Goal: Understand process/instructions: Learn how to perform a task or action

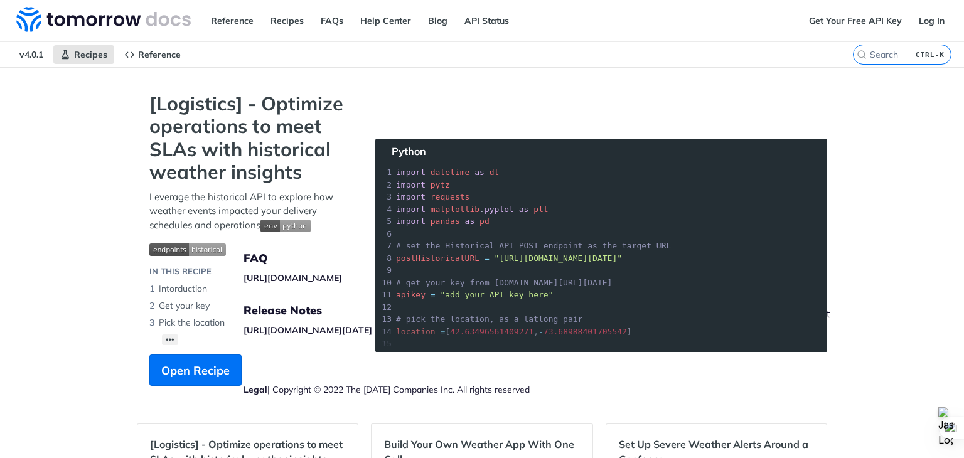
click at [353, 267] on div "[Logistics] - Optimize operations to meet SLAs with historical weather insights…" at bounding box center [250, 245] width 226 height 306
click at [579, 254] on section "[Logistics] - Optimize operations to meet SLAs with historical weather insights…" at bounding box center [482, 251] width 690 height 319
drag, startPoint x: 605, startPoint y: 259, endPoint x: 665, endPoint y: 254, distance: 60.5
click at [665, 254] on section "[Logistics] - Optimize operations to meet SLAs with historical weather insights…" at bounding box center [482, 251] width 690 height 319
drag, startPoint x: 484, startPoint y: 257, endPoint x: 650, endPoint y: 256, distance: 165.7
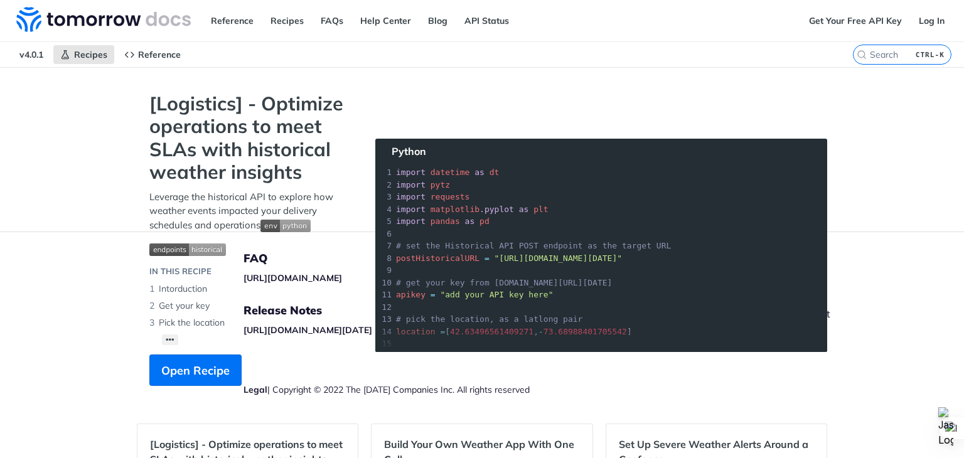
click at [650, 256] on section "[Logistics] - Optimize operations to meet SLAs with historical weather insights…" at bounding box center [482, 251] width 690 height 319
copy span "[URL][DOMAIN_NAME][DATE]"
click at [240, 112] on strong "[Logistics] - Optimize operations to meet SLAs with historical weather insights" at bounding box center [249, 138] width 201 height 92
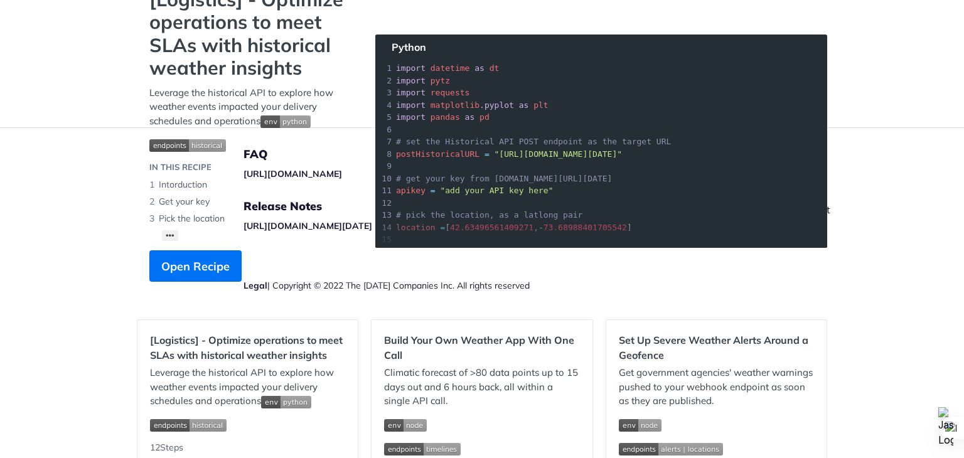
scroll to position [126, 0]
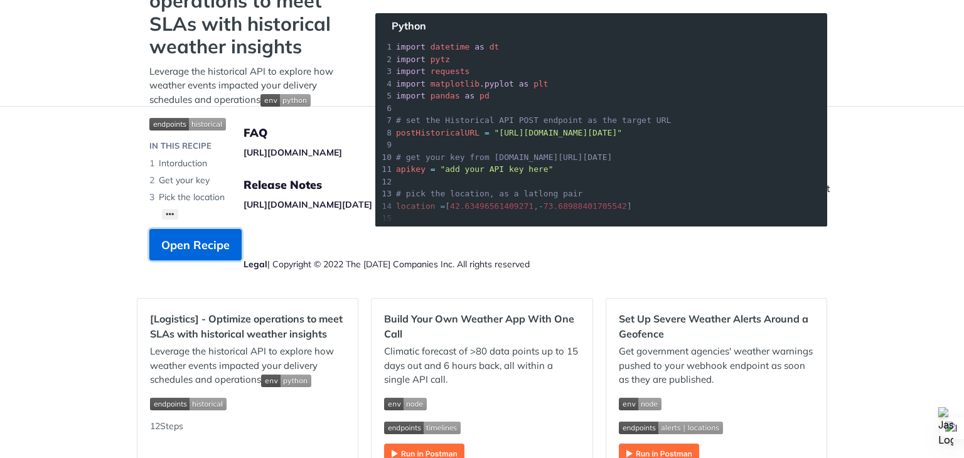
click at [210, 233] on button "Open Recipe" at bounding box center [195, 244] width 92 height 31
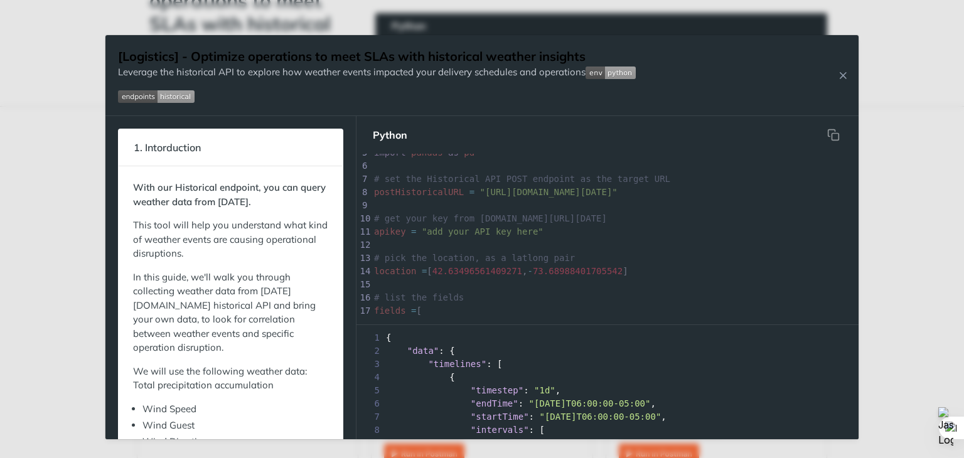
scroll to position [124, 0]
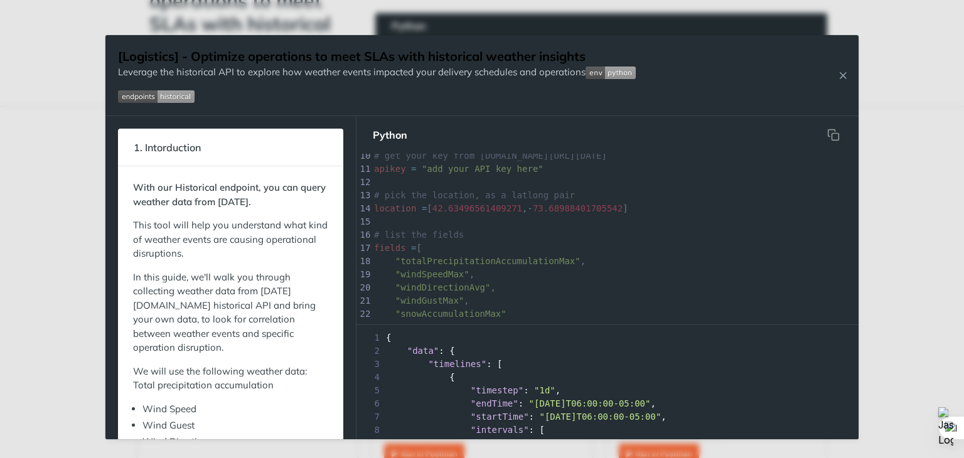
click at [606, 340] on div "1 {" at bounding box center [607, 337] width 502 height 13
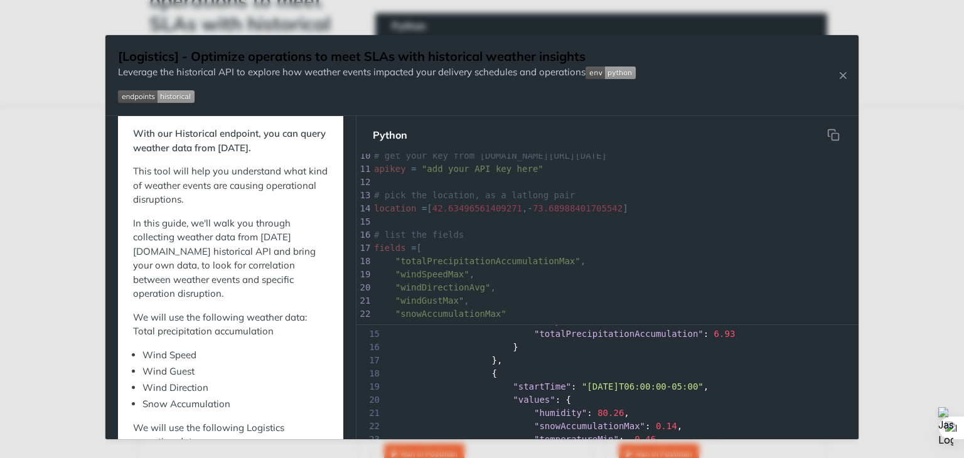
scroll to position [0, 0]
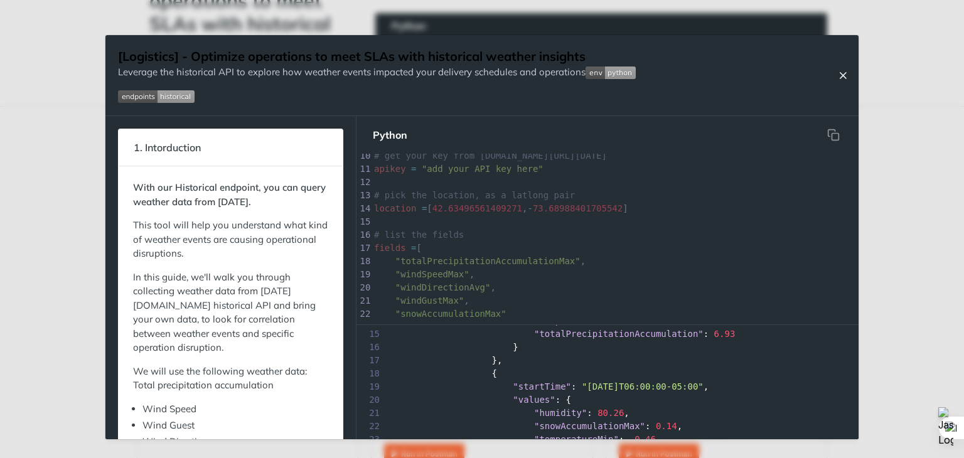
click at [838, 77] on icon "Close Recipe" at bounding box center [842, 75] width 11 height 11
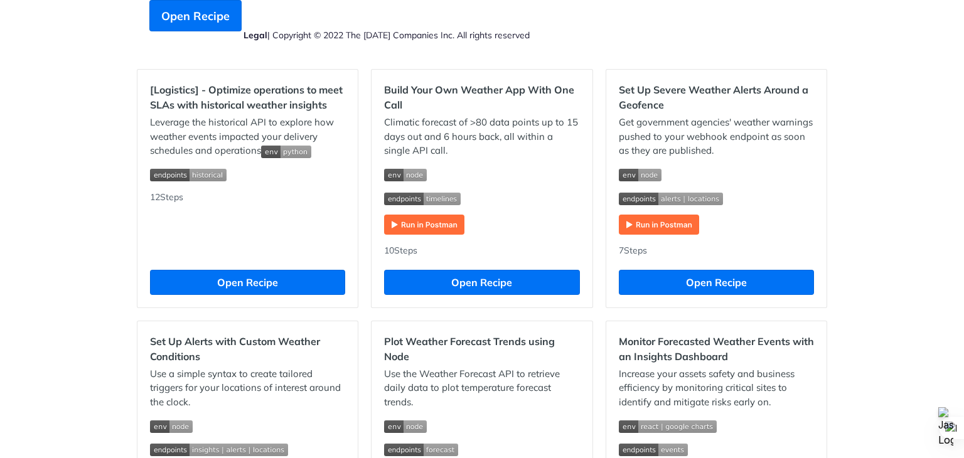
scroll to position [377, 0]
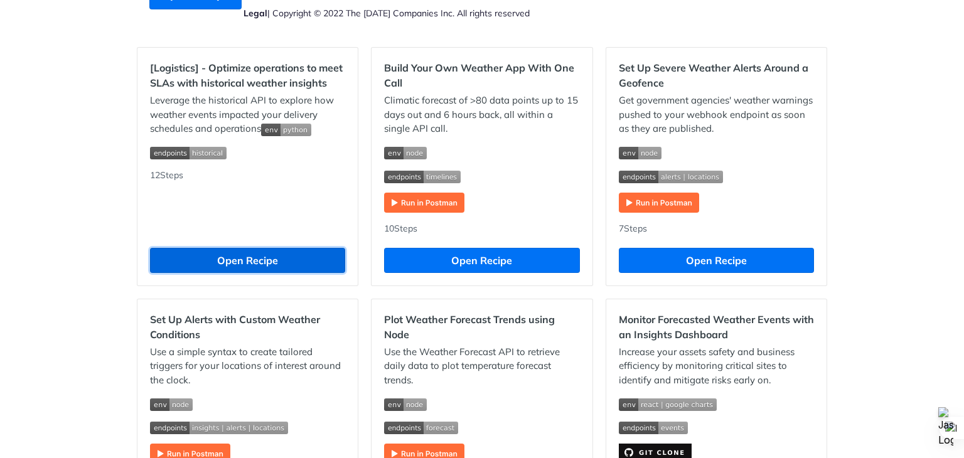
click at [285, 267] on button "Open Recipe" at bounding box center [247, 260] width 195 height 25
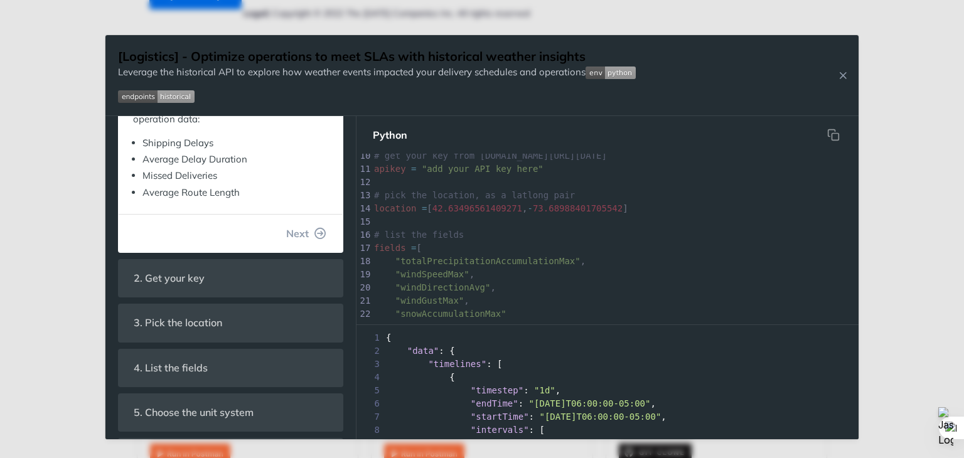
scroll to position [439, 0]
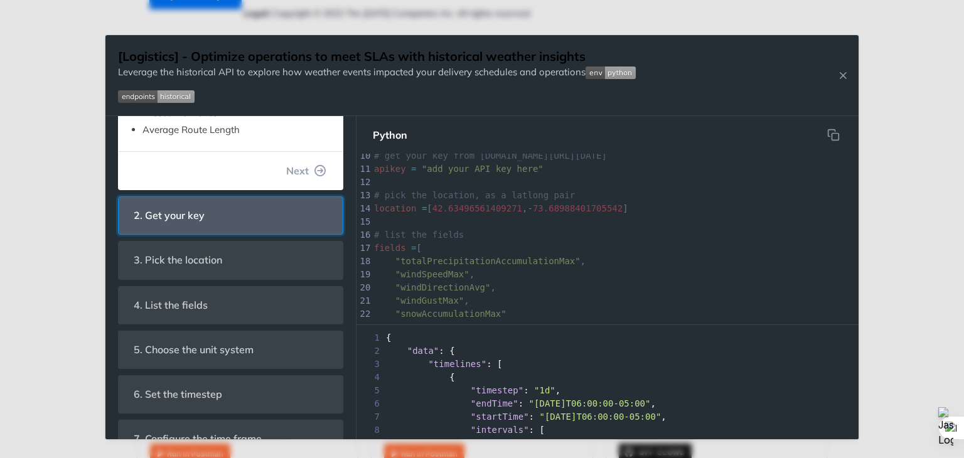
click at [190, 214] on span "2. Get your key" at bounding box center [169, 215] width 88 height 24
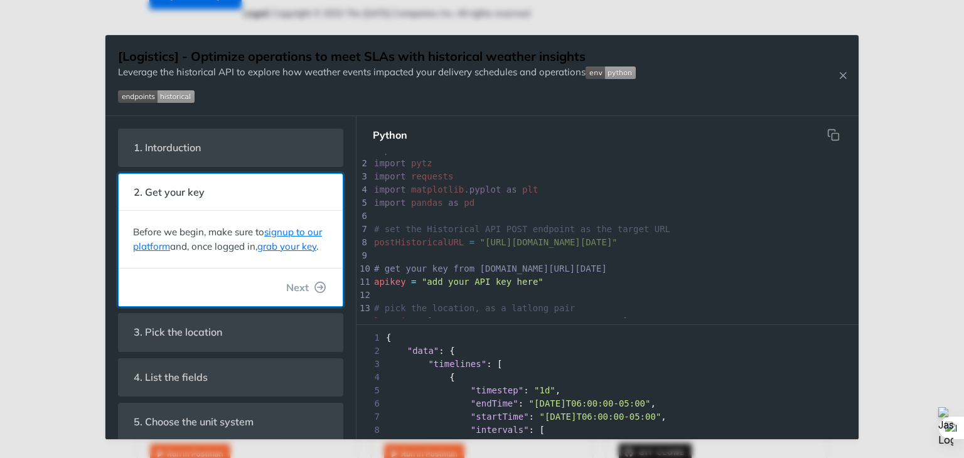
scroll to position [0, 0]
